Goal: Download file/media

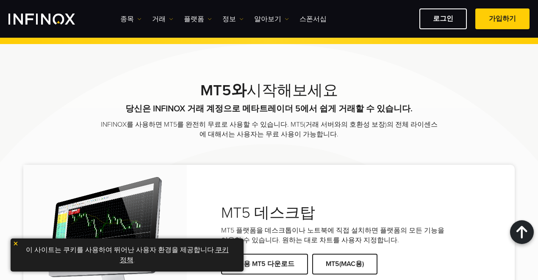
scroll to position [1665, 0]
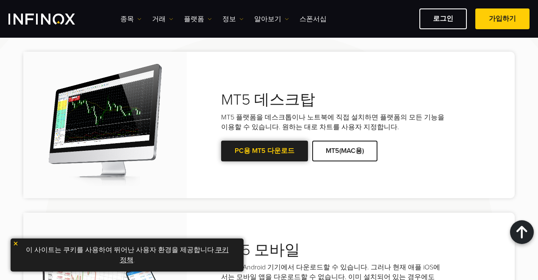
click at [270, 152] on link "PC용 MT5 다운로드" at bounding box center [264, 151] width 87 height 21
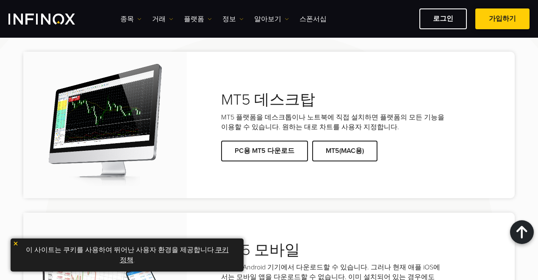
click at [502, 19] on span at bounding box center [502, 19] width 0 height 0
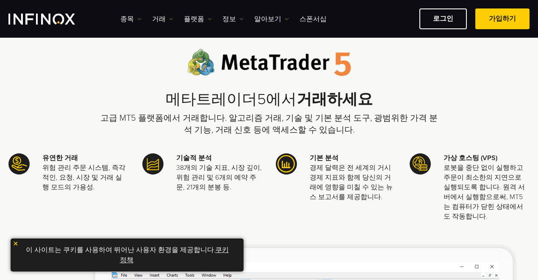
scroll to position [41, 0]
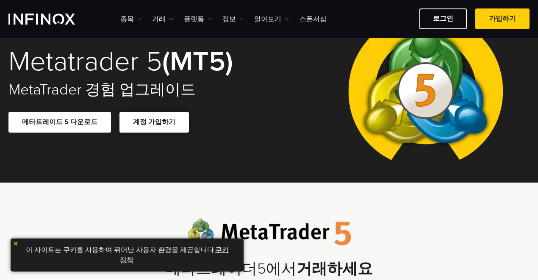
click at [154, 122] on span at bounding box center [154, 122] width 0 height 0
